Goal: Information Seeking & Learning: Learn about a topic

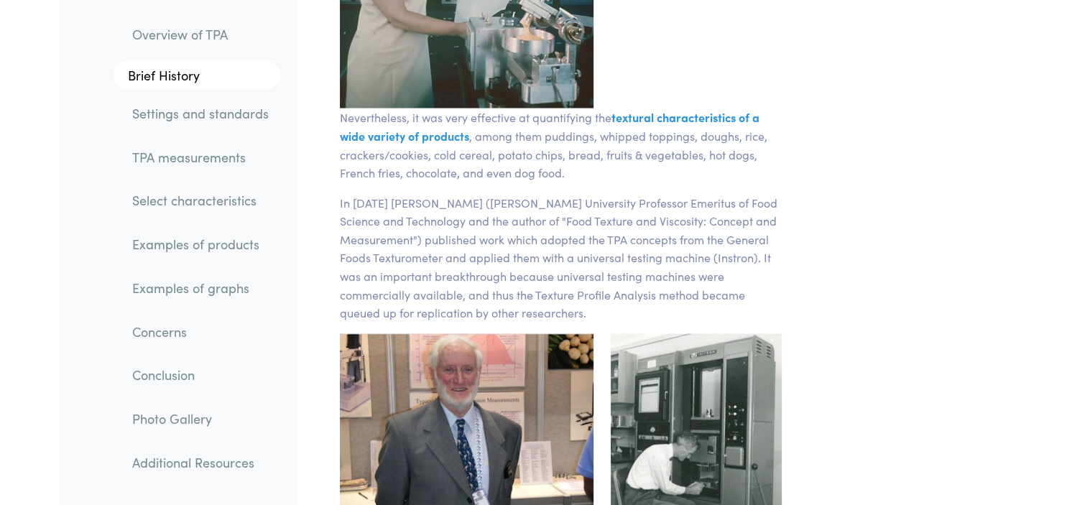
scroll to position [2730, 0]
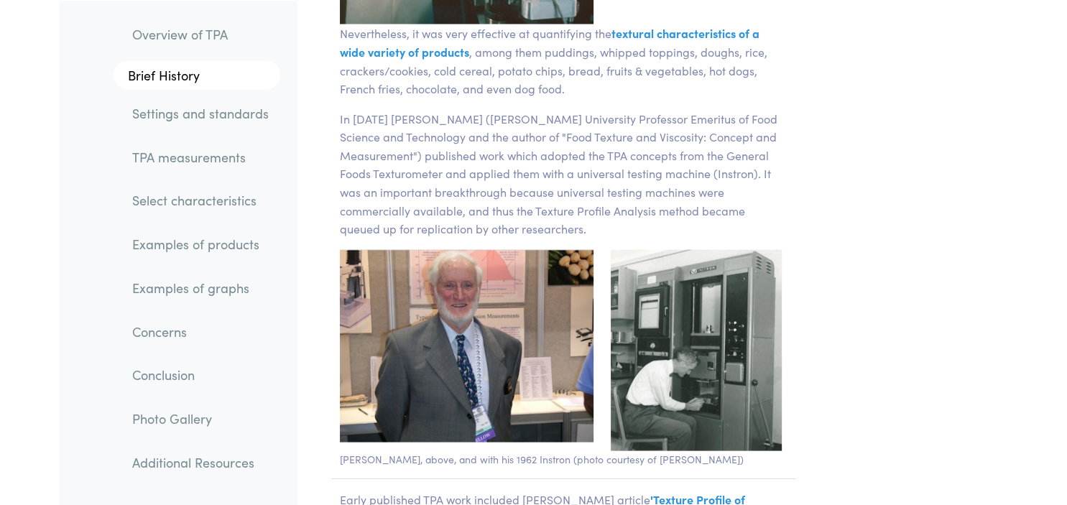
click at [188, 155] on link "TPA measurements" at bounding box center [200, 156] width 159 height 33
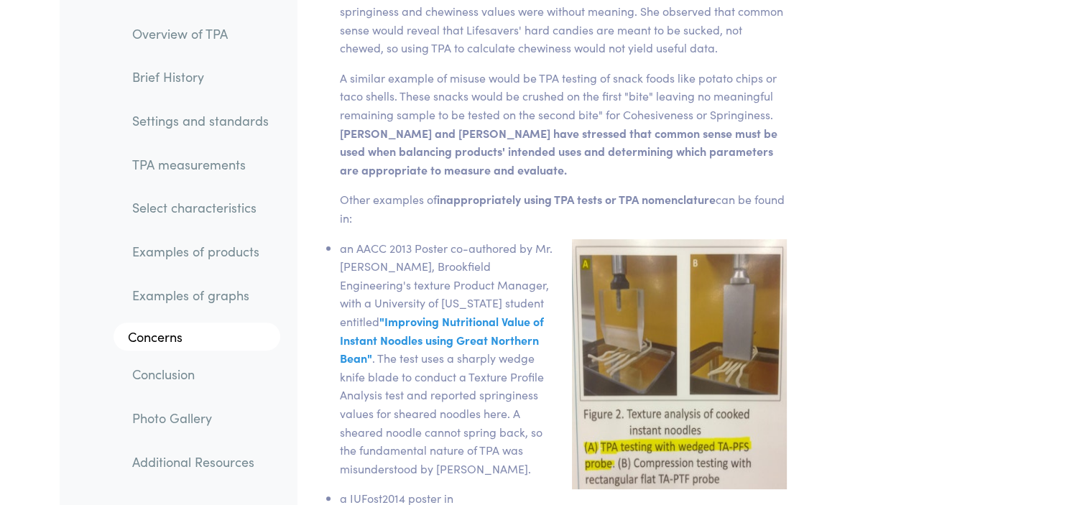
scroll to position [21747, 0]
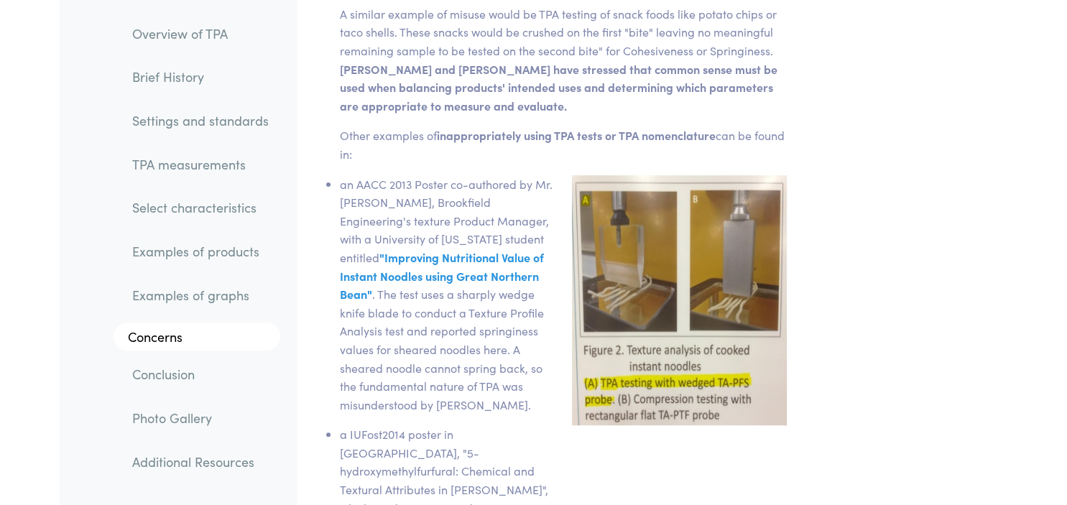
click at [203, 468] on link "Additional Resources" at bounding box center [200, 461] width 159 height 33
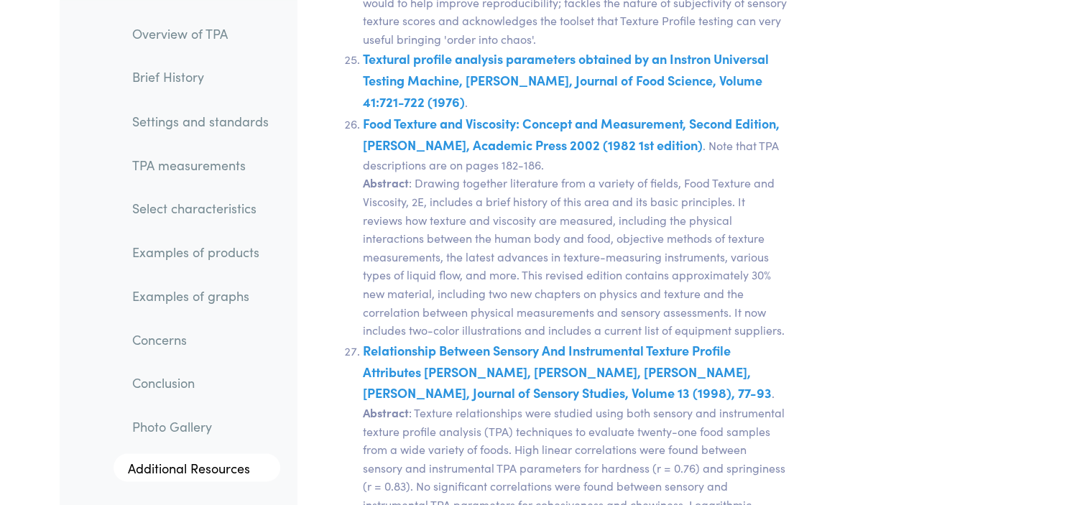
scroll to position [29207, 0]
click at [212, 164] on link "TPA measurements" at bounding box center [200, 164] width 159 height 33
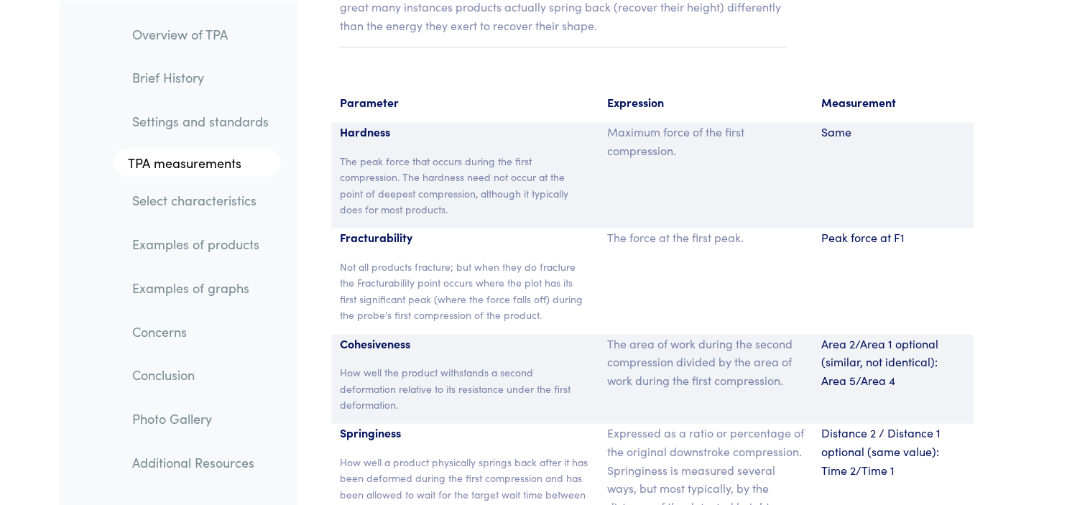
scroll to position [9383, 0]
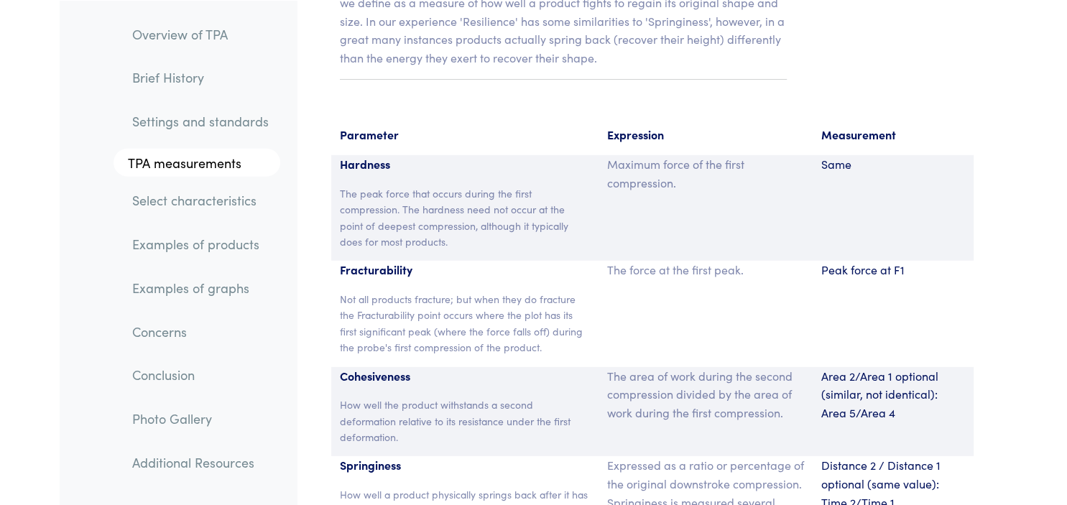
click at [196, 461] on link "Additional Resources" at bounding box center [200, 461] width 159 height 33
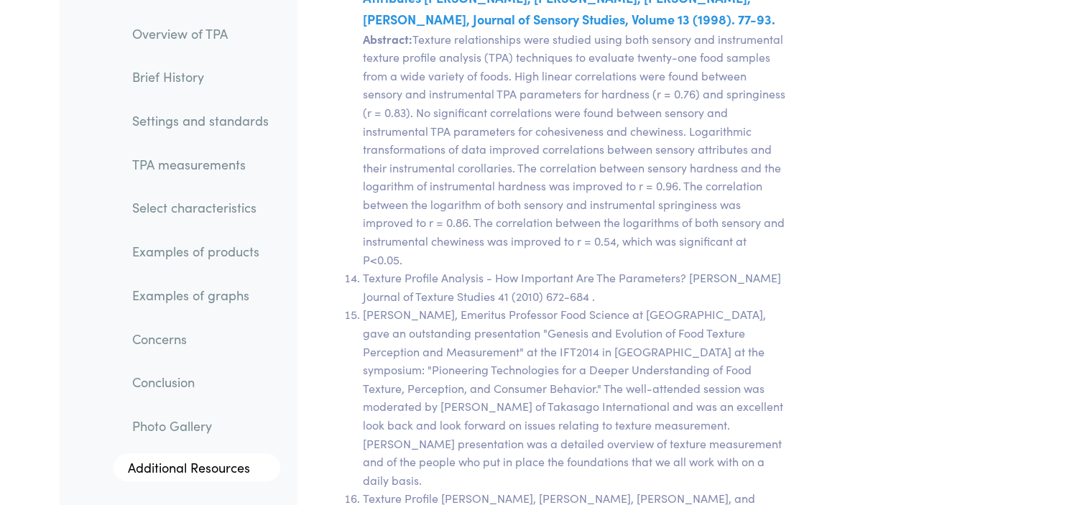
scroll to position [27159, 0]
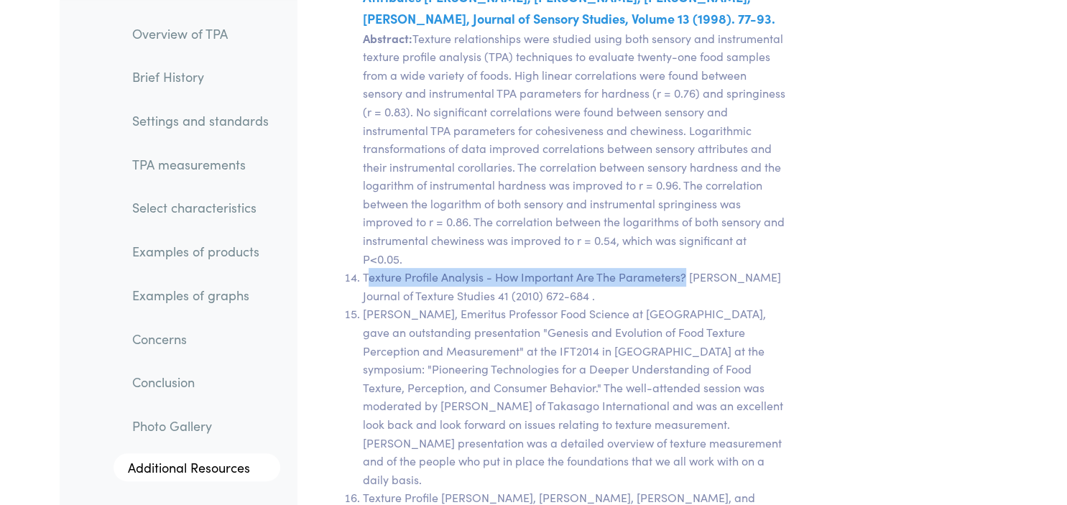
drag, startPoint x: 366, startPoint y: 118, endPoint x: 684, endPoint y: 111, distance: 318.3
click at [684, 268] on li "Texture Profile Analysis - How Important Are The Parameters? Andrew J. Rosentha…" at bounding box center [575, 286] width 425 height 37
copy li "exture Profile Analysis - How Important Are The Parameters?"
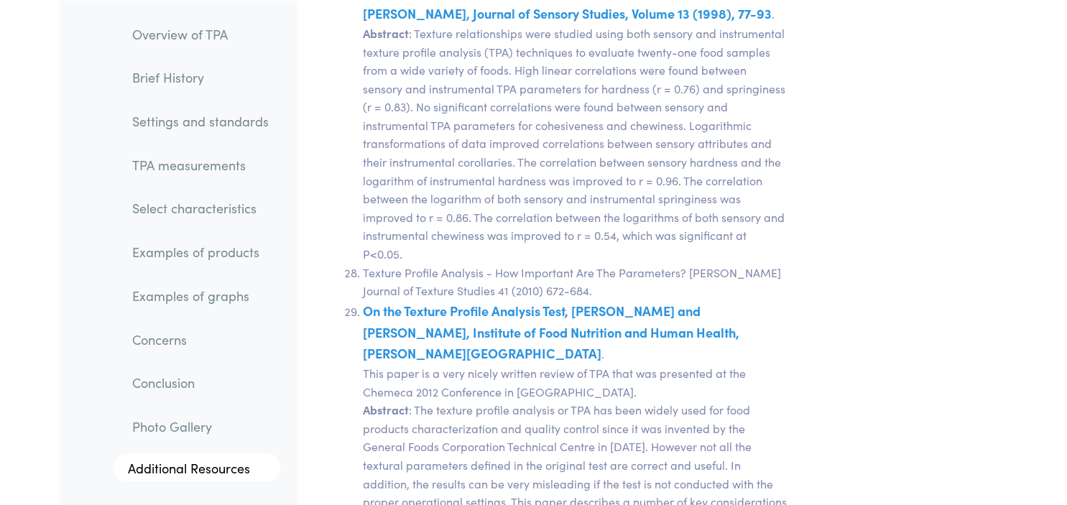
scroll to position [29662, 0]
